Goal: Task Accomplishment & Management: Use online tool/utility

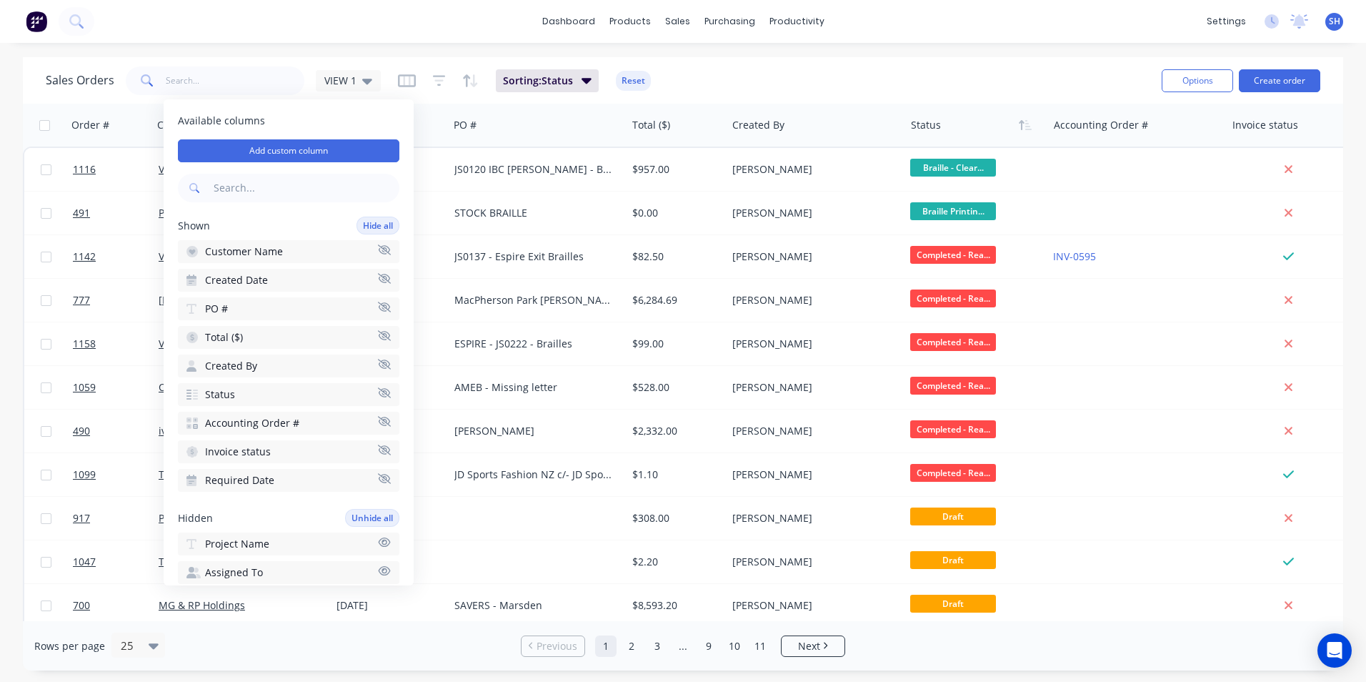
scroll to position [295, 0]
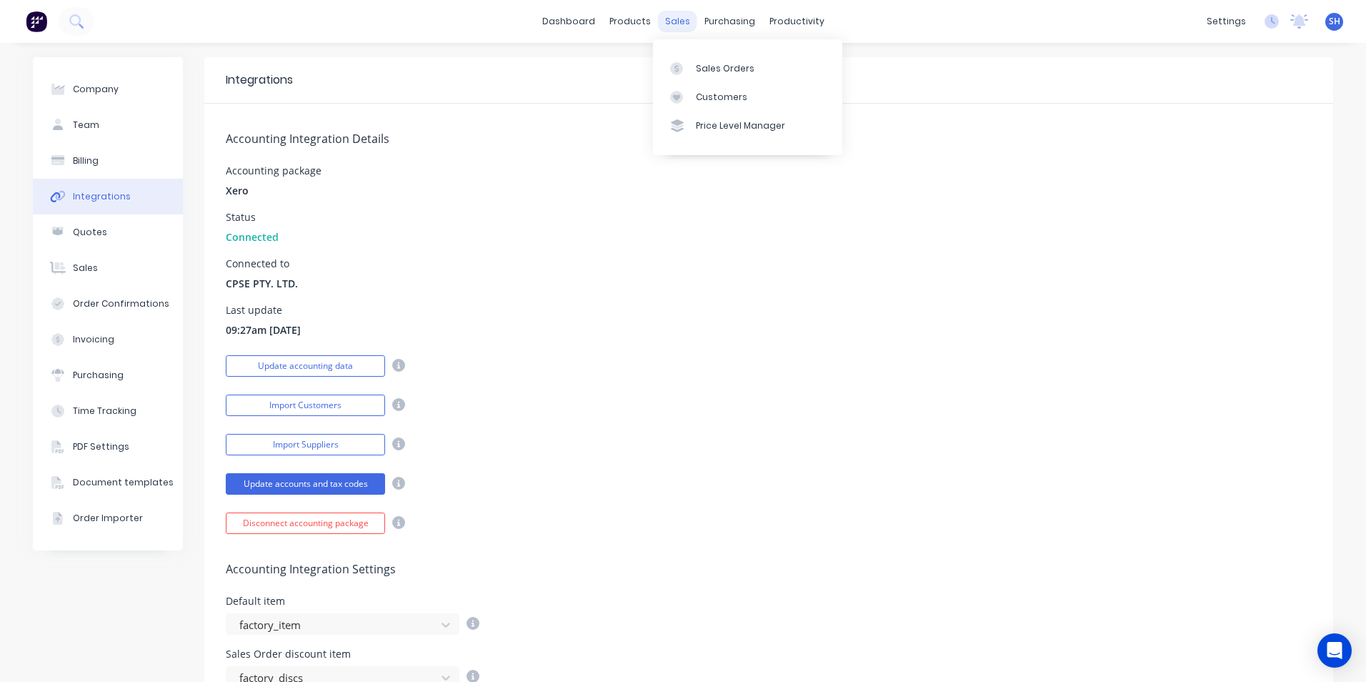
click at [671, 26] on div "sales" at bounding box center [677, 21] width 39 height 21
click at [693, 61] on link "Sales Orders" at bounding box center [747, 68] width 189 height 29
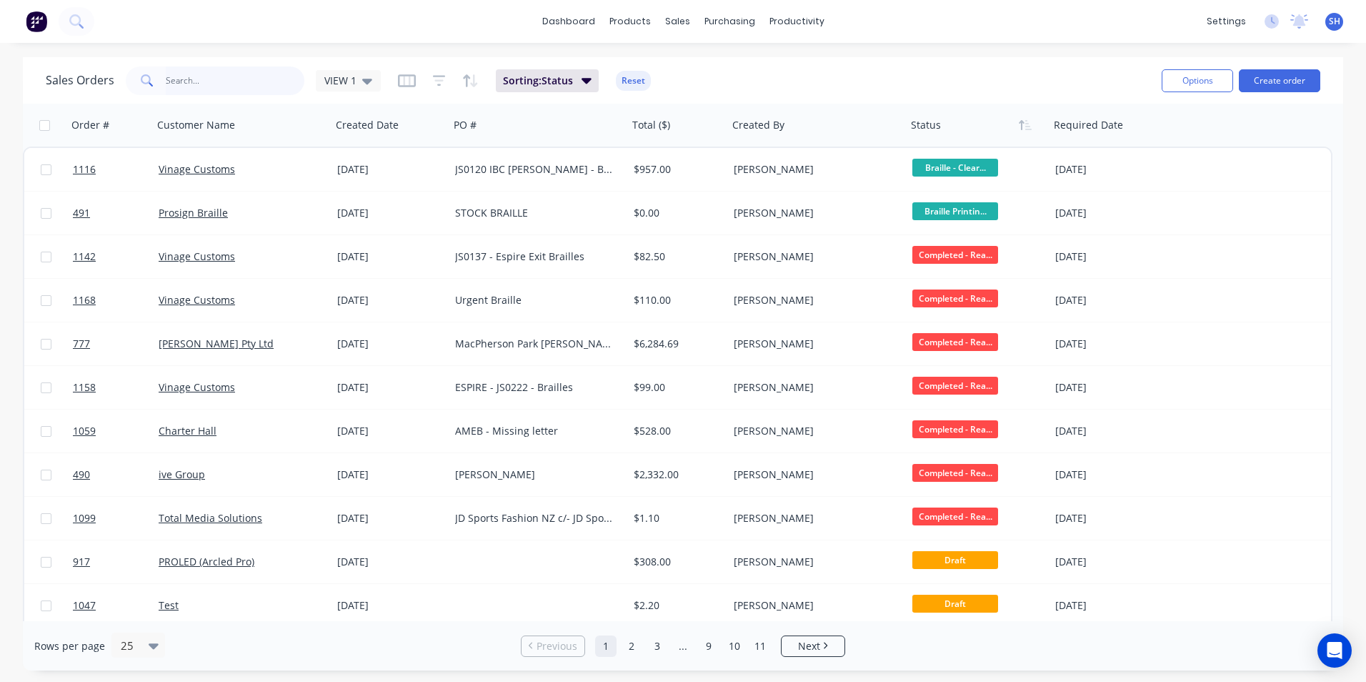
click at [249, 81] on input "text" at bounding box center [235, 80] width 139 height 29
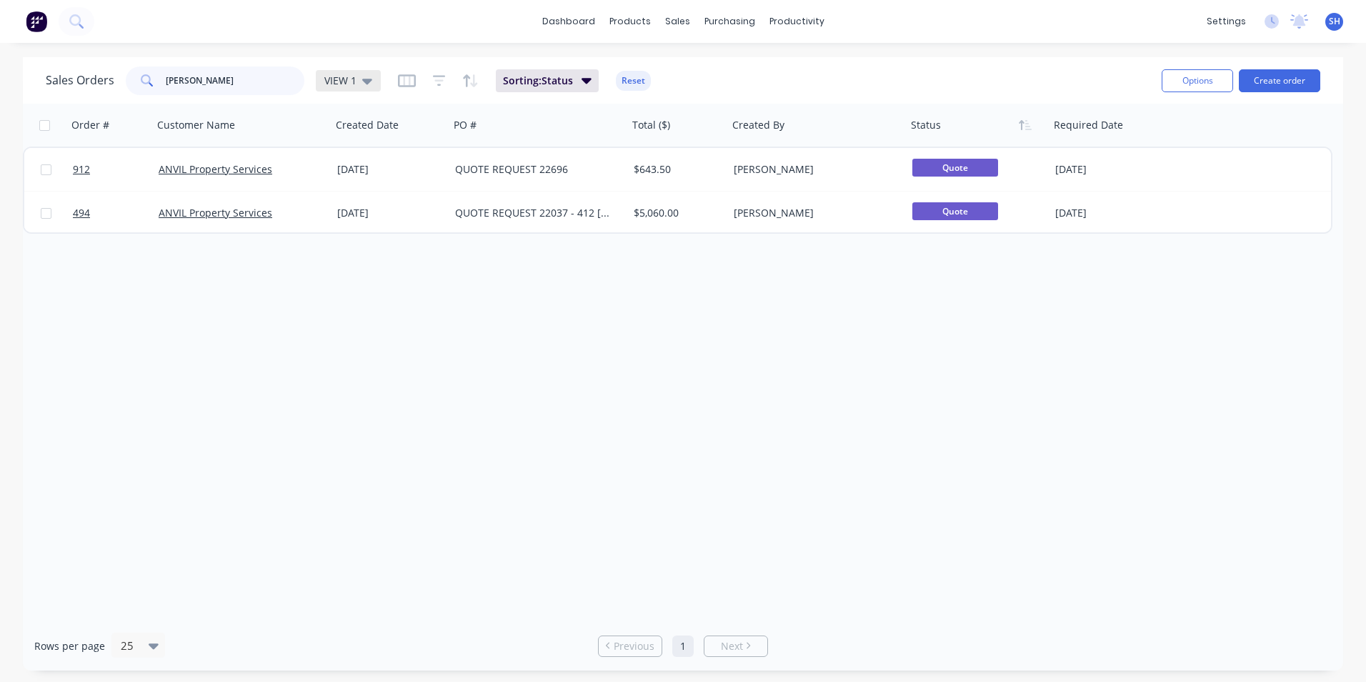
type input "collins"
click at [362, 81] on icon at bounding box center [367, 81] width 10 height 16
click at [364, 256] on button "archived" at bounding box center [401, 259] width 163 height 16
